Goal: Task Accomplishment & Management: Complete application form

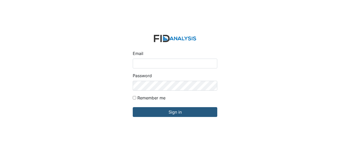
click at [192, 64] on input "Email" at bounding box center [175, 64] width 85 height 10
type input "[EMAIL_ADDRESS][DOMAIN_NAME]"
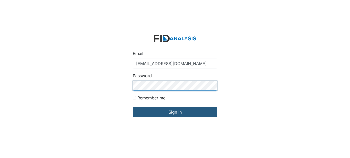
click at [133, 107] on input "Sign in" at bounding box center [175, 112] width 85 height 10
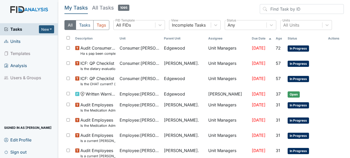
drag, startPoint x: 22, startPoint y: 29, endPoint x: 12, endPoint y: 41, distance: 15.5
click at [10, 42] on span "Units" at bounding box center [12, 41] width 17 height 8
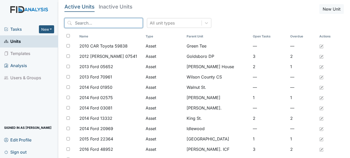
click at [100, 25] on input "search" at bounding box center [103, 23] width 78 height 10
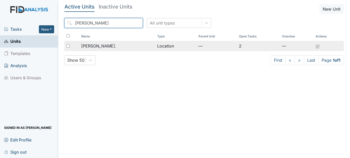
type input "dix"
click at [92, 44] on span "Dixon Rd." at bounding box center [98, 46] width 35 height 6
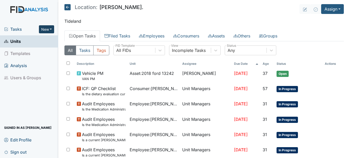
click at [52, 29] on button "New" at bounding box center [46, 29] width 15 height 8
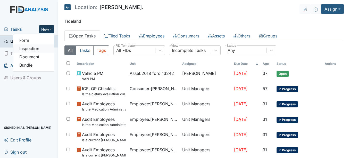
click at [28, 49] on link "Inspection" at bounding box center [33, 48] width 41 height 8
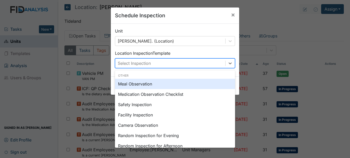
click at [177, 59] on div "Select Inspection" at bounding box center [170, 63] width 110 height 9
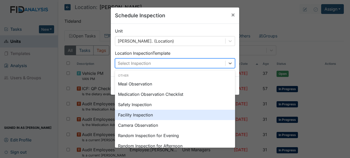
click at [141, 116] on div "Facility Inspection" at bounding box center [175, 115] width 120 height 10
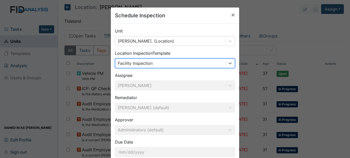
scroll to position [33, 0]
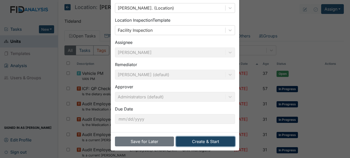
click at [202, 142] on button "Create & Start" at bounding box center [205, 141] width 59 height 10
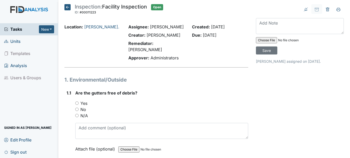
click at [78, 101] on input "Yes" at bounding box center [76, 102] width 3 height 3
radio input "true"
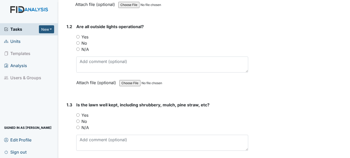
scroll to position [155, 0]
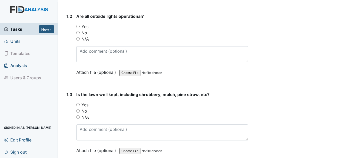
click at [78, 25] on input "Yes" at bounding box center [77, 26] width 3 height 3
radio input "true"
click at [77, 103] on input "Yes" at bounding box center [77, 104] width 3 height 3
radio input "true"
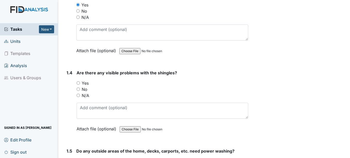
scroll to position [299, 0]
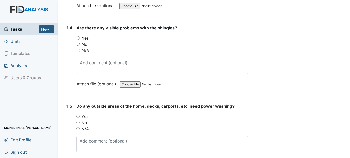
click at [78, 43] on input "No" at bounding box center [78, 44] width 3 height 3
radio input "true"
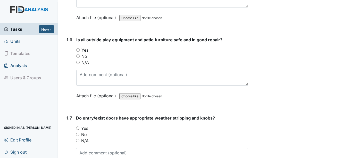
scroll to position [461, 0]
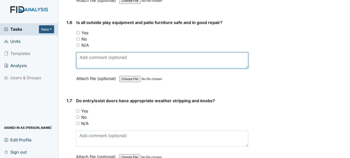
click at [182, 57] on textarea at bounding box center [162, 60] width 172 height 16
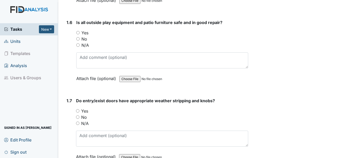
click at [79, 31] on input "Yes" at bounding box center [77, 32] width 3 height 3
radio input "true"
click at [78, 109] on input "Yes" at bounding box center [77, 110] width 3 height 3
radio input "true"
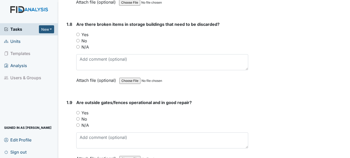
scroll to position [616, 0]
click at [79, 39] on input "No" at bounding box center [77, 40] width 3 height 3
radio input "true"
click at [79, 123] on input "N/A" at bounding box center [77, 124] width 3 height 3
radio input "true"
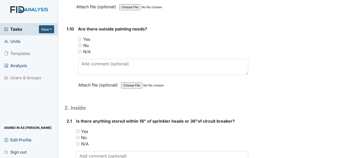
scroll to position [770, 0]
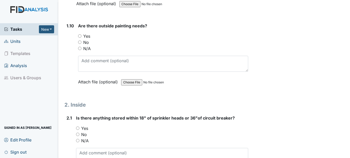
click at [79, 40] on input "No" at bounding box center [79, 41] width 3 height 3
radio input "true"
click at [80, 34] on input "Yes" at bounding box center [79, 35] width 3 height 3
radio input "true"
click at [79, 40] on input "No" at bounding box center [79, 41] width 3 height 3
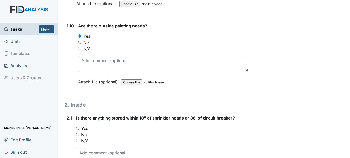
radio input "true"
click at [77, 133] on input "No" at bounding box center [77, 134] width 3 height 3
radio input "true"
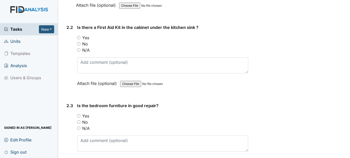
scroll to position [949, 0]
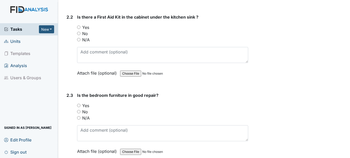
click at [78, 26] on input "Yes" at bounding box center [78, 27] width 3 height 3
radio input "true"
click at [79, 104] on input "Yes" at bounding box center [78, 105] width 3 height 3
radio input "true"
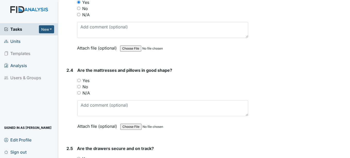
scroll to position [1056, 0]
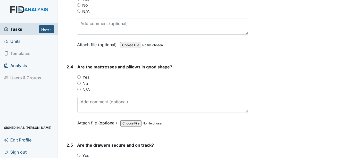
click at [80, 75] on input "Yes" at bounding box center [78, 76] width 3 height 3
radio input "true"
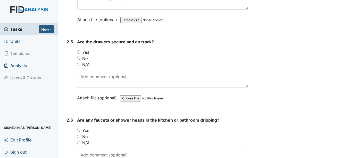
scroll to position [1172, 0]
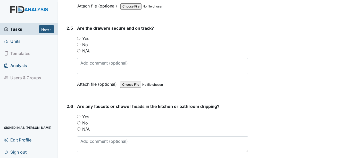
click at [80, 37] on input "Yes" at bounding box center [78, 38] width 3 height 3
radio input "true"
click at [79, 121] on input "No" at bounding box center [78, 122] width 3 height 3
radio input "true"
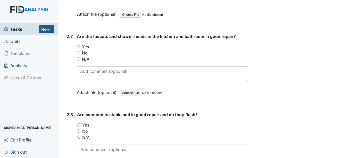
scroll to position [1334, 0]
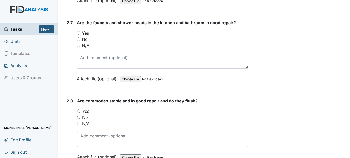
click at [78, 31] on input "Yes" at bounding box center [78, 32] width 3 height 3
radio input "true"
click at [79, 109] on input "Yes" at bounding box center [78, 110] width 3 height 3
radio input "true"
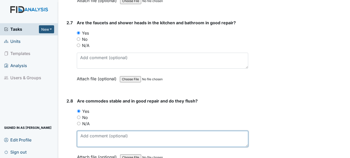
click at [87, 131] on textarea at bounding box center [162, 139] width 171 height 16
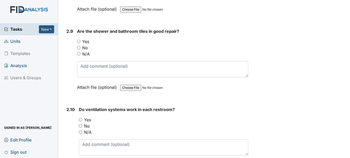
scroll to position [1506, 0]
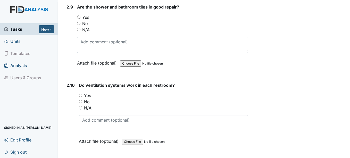
type textarea "Staff toilet wobbly"
click at [78, 15] on input "Yes" at bounding box center [78, 16] width 3 height 3
radio input "true"
click at [80, 22] on input "No" at bounding box center [78, 23] width 3 height 3
radio input "true"
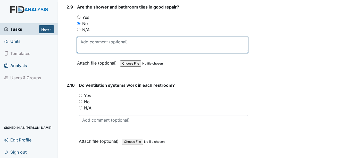
click at [86, 40] on textarea at bounding box center [162, 45] width 171 height 16
type textarea "Work order in for the hallway bathroom, quoted and in works"
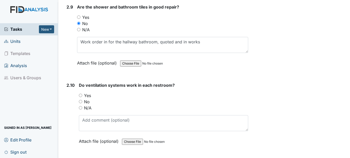
click at [81, 94] on input "Yes" at bounding box center [80, 95] width 3 height 3
radio input "true"
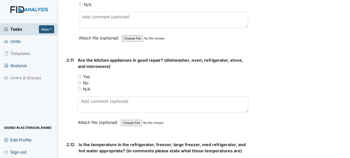
scroll to position [1657, 0]
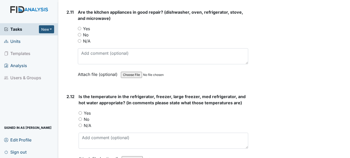
click at [80, 27] on input "Yes" at bounding box center [79, 28] width 3 height 3
radio input "true"
click at [80, 111] on input "Yes" at bounding box center [80, 112] width 3 height 3
radio input "true"
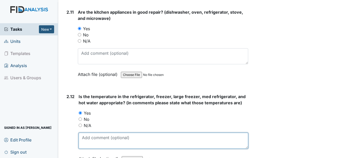
click at [86, 133] on textarea at bounding box center [163, 141] width 169 height 16
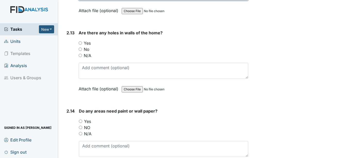
scroll to position [1815, 0]
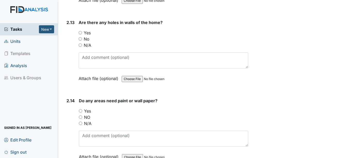
type textarea "Ref 40 Freezer -10 Water 105"
click at [81, 37] on input "No" at bounding box center [80, 38] width 3 height 3
radio input "true"
click at [80, 115] on input "NO" at bounding box center [80, 116] width 3 height 3
radio input "true"
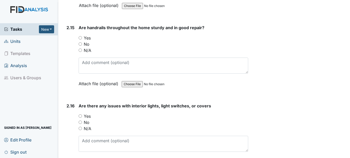
scroll to position [1984, 0]
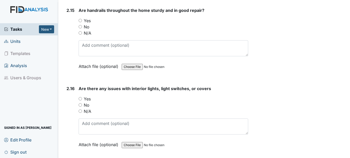
click at [82, 103] on input "No" at bounding box center [80, 104] width 3 height 3
radio input "true"
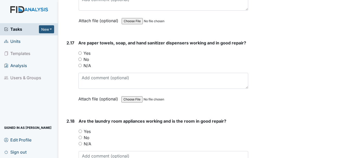
scroll to position [2122, 0]
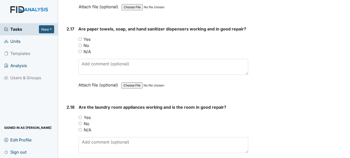
click at [79, 37] on input "Yes" at bounding box center [79, 38] width 3 height 3
radio input "true"
click at [81, 116] on input "Yes" at bounding box center [80, 117] width 3 height 3
radio input "true"
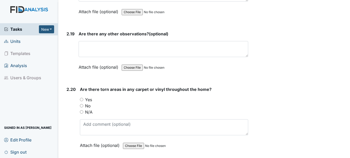
scroll to position [2283, 0]
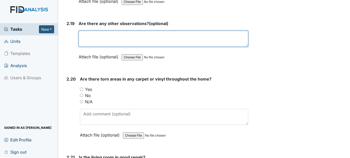
click at [118, 31] on textarea at bounding box center [163, 39] width 169 height 16
type textarea "NA"
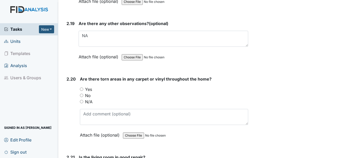
click at [81, 87] on input "Yes" at bounding box center [81, 88] width 3 height 3
radio input "true"
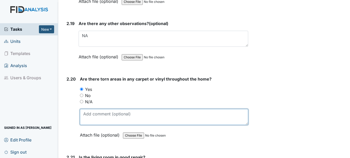
click at [92, 109] on textarea at bounding box center [164, 117] width 168 height 16
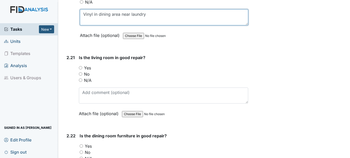
scroll to position [2431, 0]
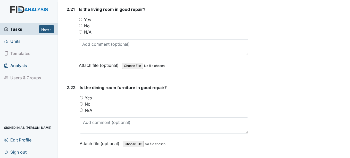
type textarea "Vinyl in dining area near laundry"
click at [80, 18] on input "Yes" at bounding box center [80, 19] width 3 height 3
radio input "true"
click at [82, 96] on input "Yes" at bounding box center [81, 97] width 3 height 3
radio input "true"
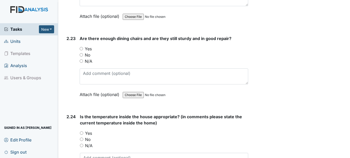
scroll to position [2582, 0]
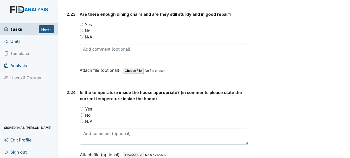
click at [82, 23] on input "Yes" at bounding box center [81, 24] width 3 height 3
radio input "true"
click at [82, 107] on input "Yes" at bounding box center [81, 108] width 3 height 3
radio input "true"
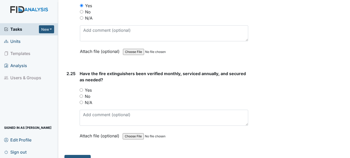
scroll to position [2690, 0]
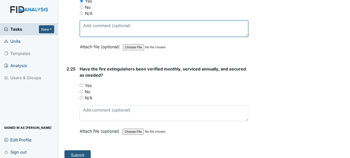
click at [104, 22] on textarea at bounding box center [164, 29] width 168 height 16
type textarea "74"
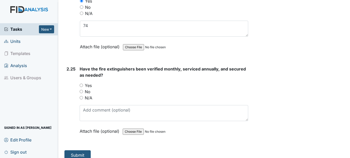
click at [82, 84] on input "Yes" at bounding box center [81, 85] width 3 height 3
radio input "true"
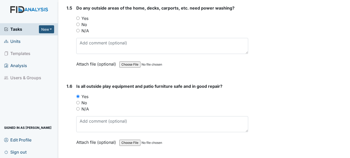
scroll to position [392, 0]
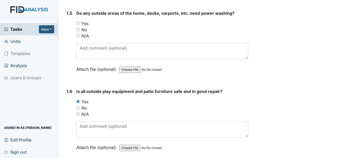
click at [79, 28] on input "No" at bounding box center [77, 29] width 3 height 3
radio input "true"
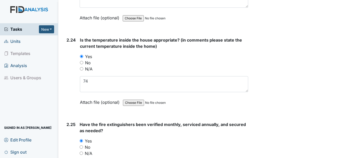
scroll to position [2690, 0]
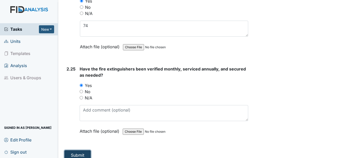
click at [79, 151] on button "Submit" at bounding box center [77, 155] width 26 height 10
click at [80, 150] on button "Submit" at bounding box center [77, 155] width 26 height 10
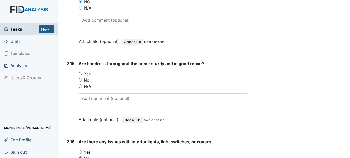
scroll to position [1936, 0]
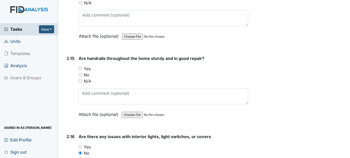
click at [80, 67] on input "Yes" at bounding box center [80, 68] width 3 height 3
radio input "true"
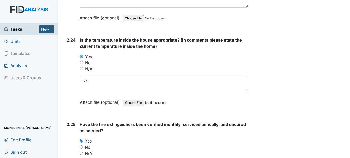
scroll to position [2690, 0]
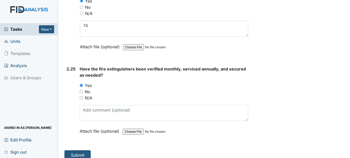
drag, startPoint x: 130, startPoint y: 145, endPoint x: 123, endPoint y: 147, distance: 7.4
drag, startPoint x: 123, startPoint y: 147, endPoint x: 84, endPoint y: 149, distance: 39.0
click at [84, 150] on button "Submit" at bounding box center [77, 155] width 26 height 10
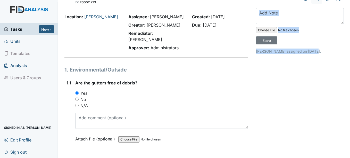
scroll to position [0, 0]
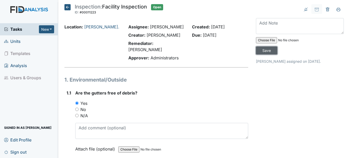
click at [267, 50] on input "Save" at bounding box center [266, 50] width 21 height 8
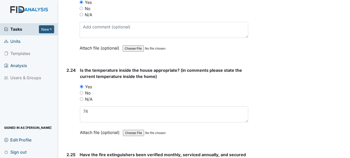
scroll to position [2690, 0]
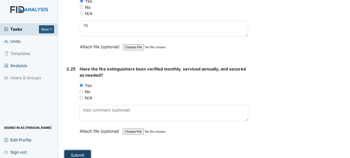
click at [75, 150] on button "Submit" at bounding box center [77, 155] width 26 height 10
click at [72, 150] on button "Submit" at bounding box center [77, 155] width 26 height 10
